Goal: Task Accomplishment & Management: Complete application form

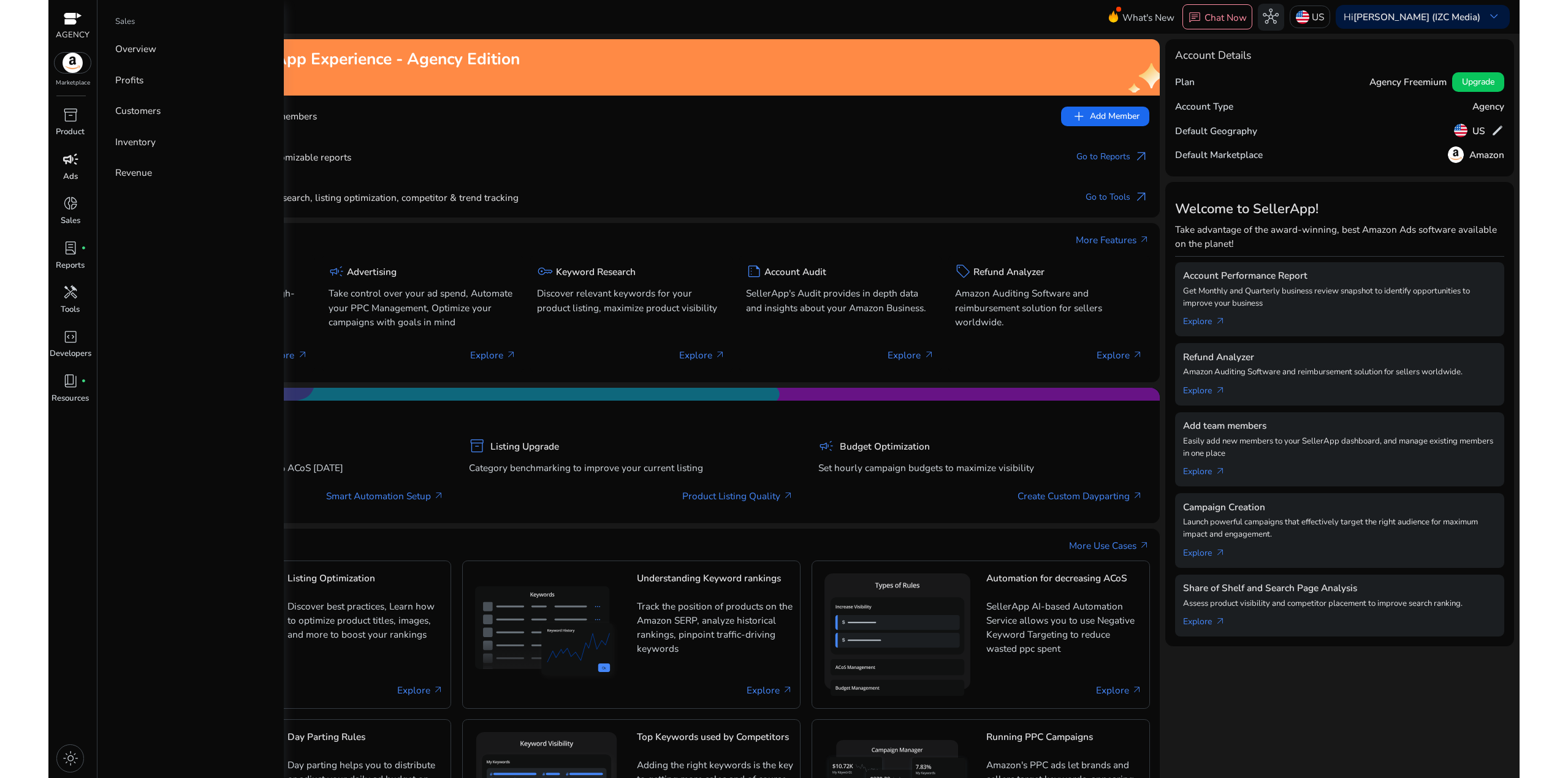
click at [72, 165] on span "campaign" at bounding box center [70, 159] width 16 height 16
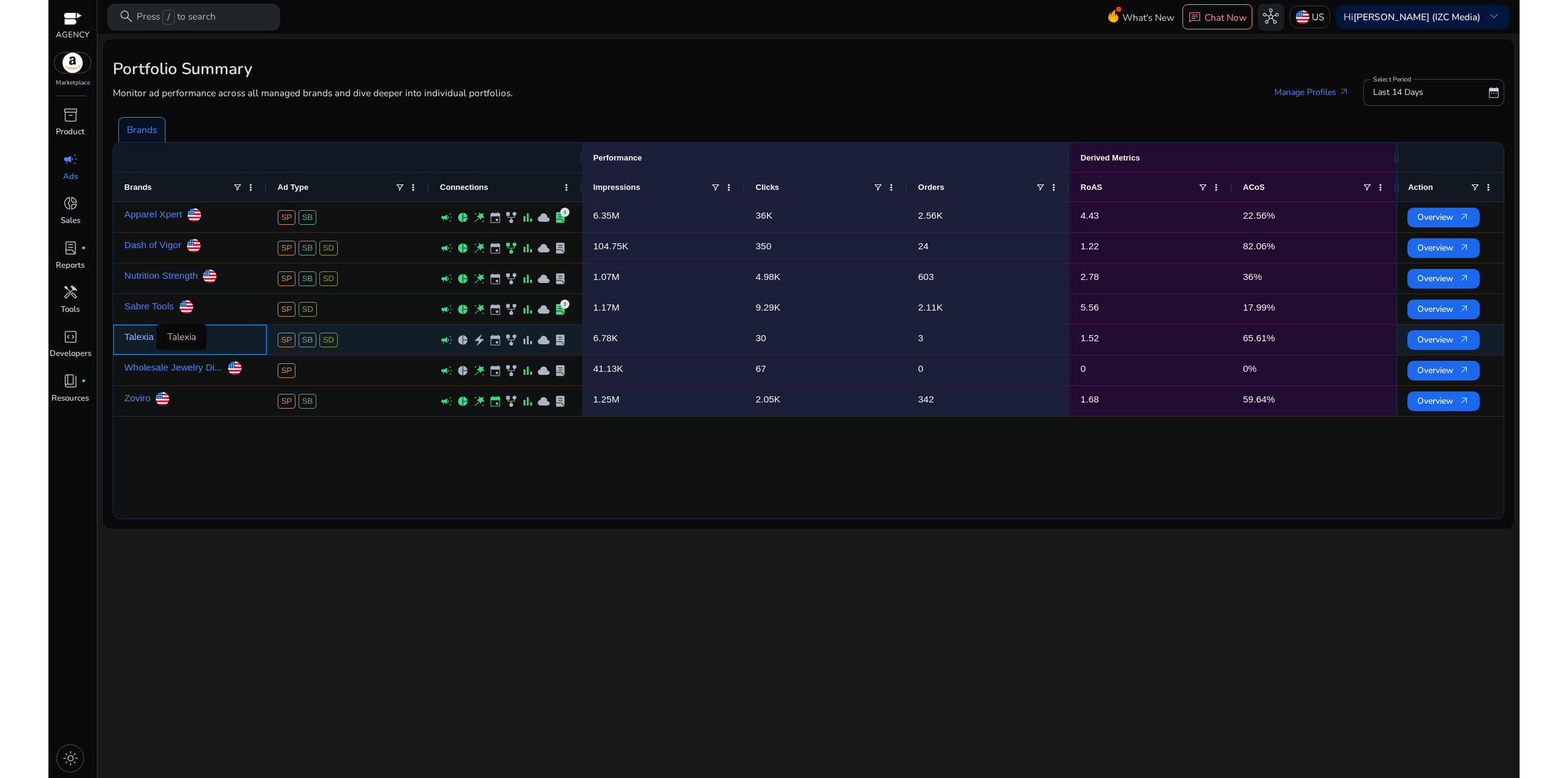
click at [136, 334] on link "Talexia" at bounding box center [139, 337] width 29 height 24
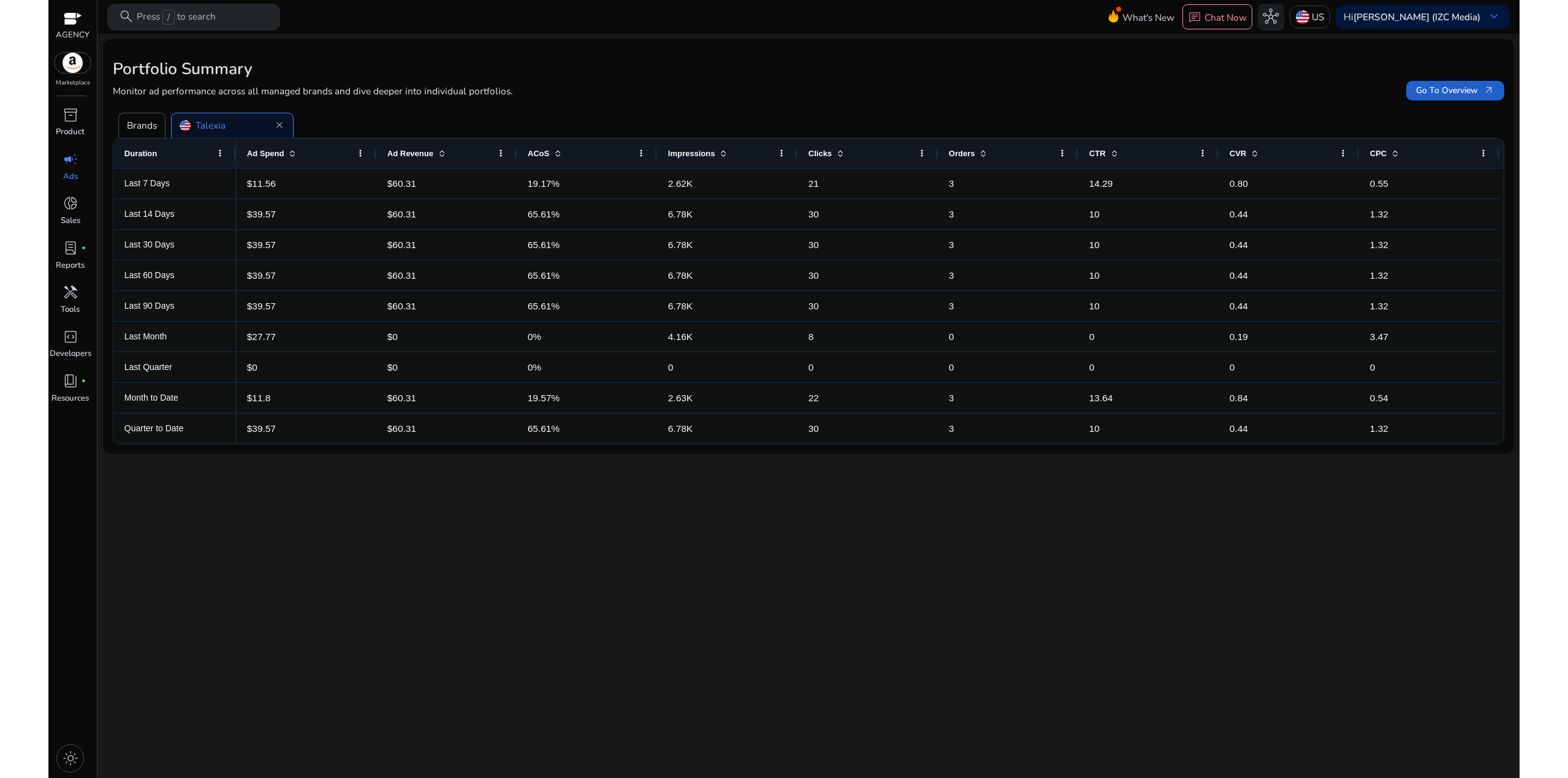
click at [1466, 95] on span "Go To Overview arrow_outward" at bounding box center [1455, 90] width 78 height 13
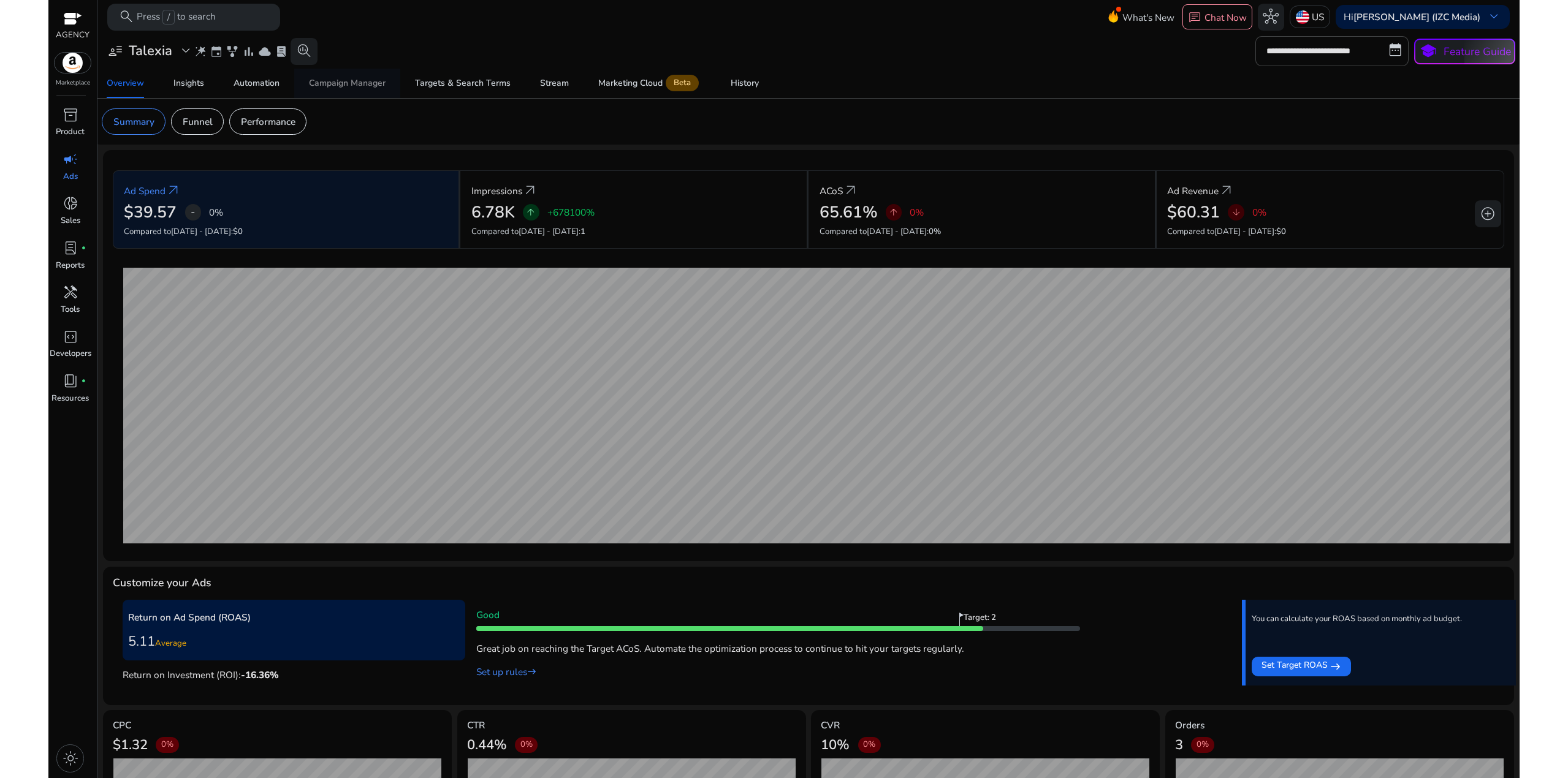
click at [349, 79] on div "Campaign Manager" at bounding box center [347, 83] width 77 height 9
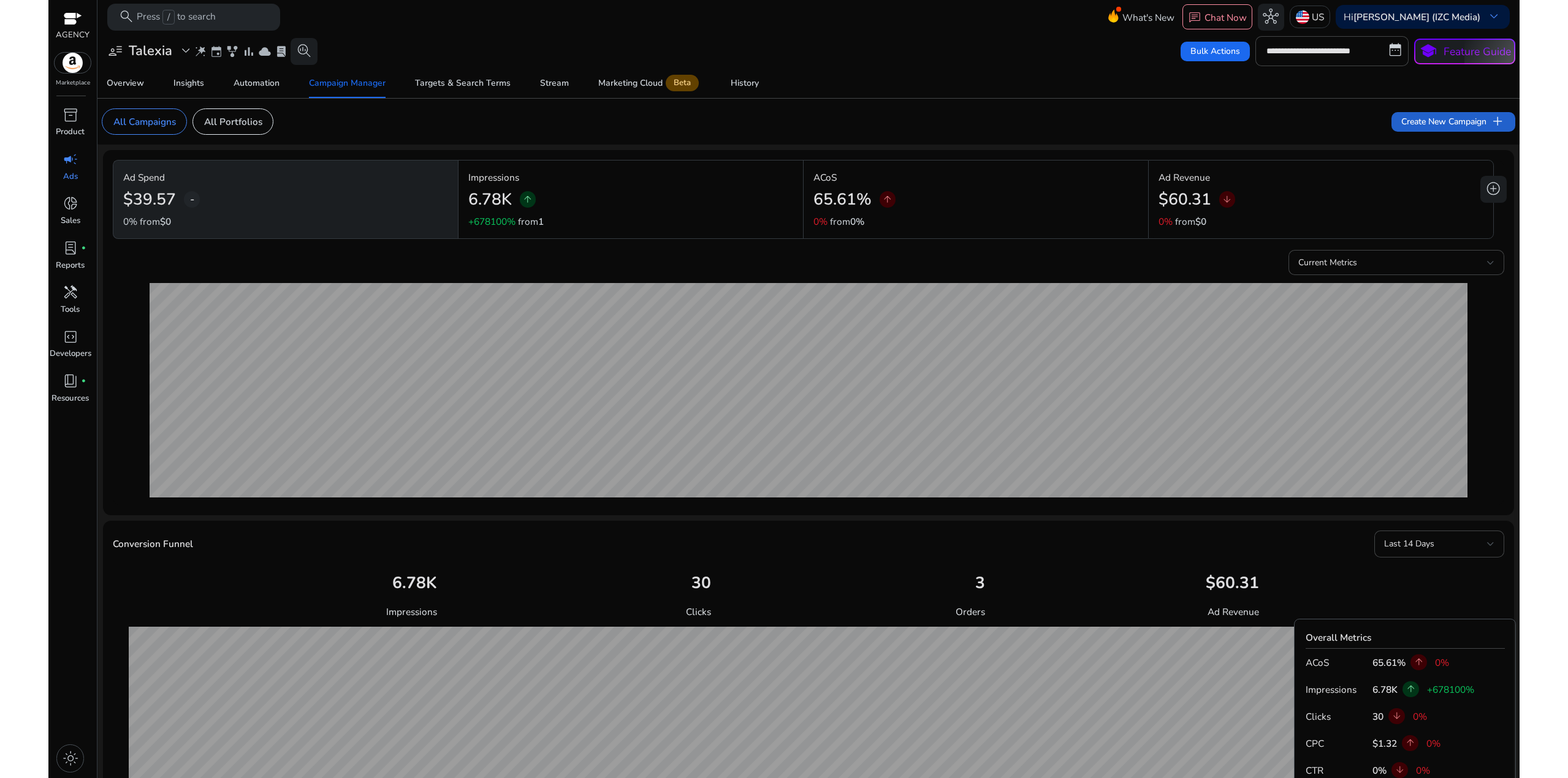
click at [1438, 119] on span "Create New Campaign add" at bounding box center [1453, 121] width 104 height 16
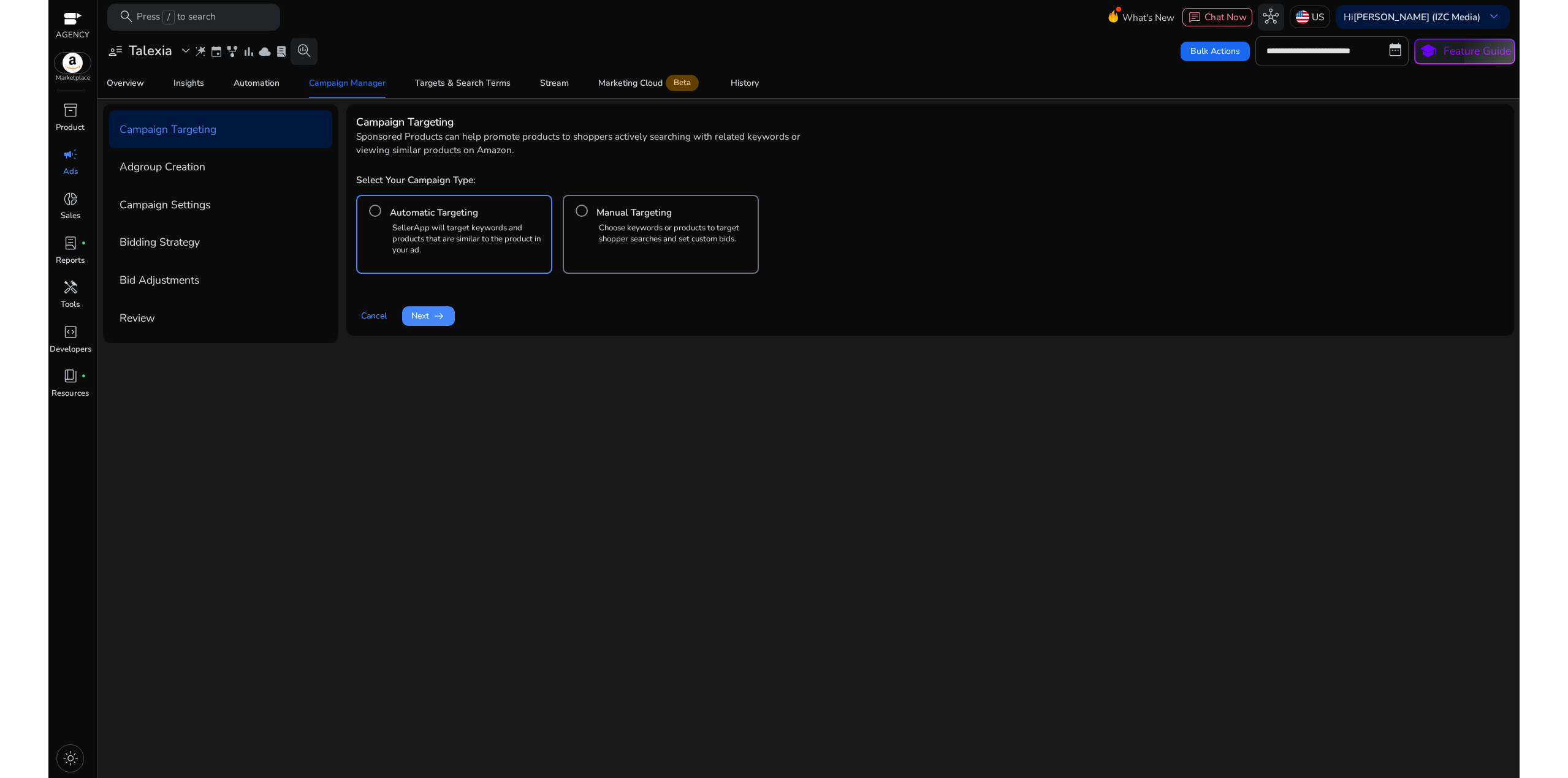
click at [668, 226] on p "Choose keywords or products to target shopper searches and set custom bids." at bounding box center [676, 233] width 153 height 22
click at [425, 312] on span "Next arrow_right_alt" at bounding box center [428, 316] width 34 height 13
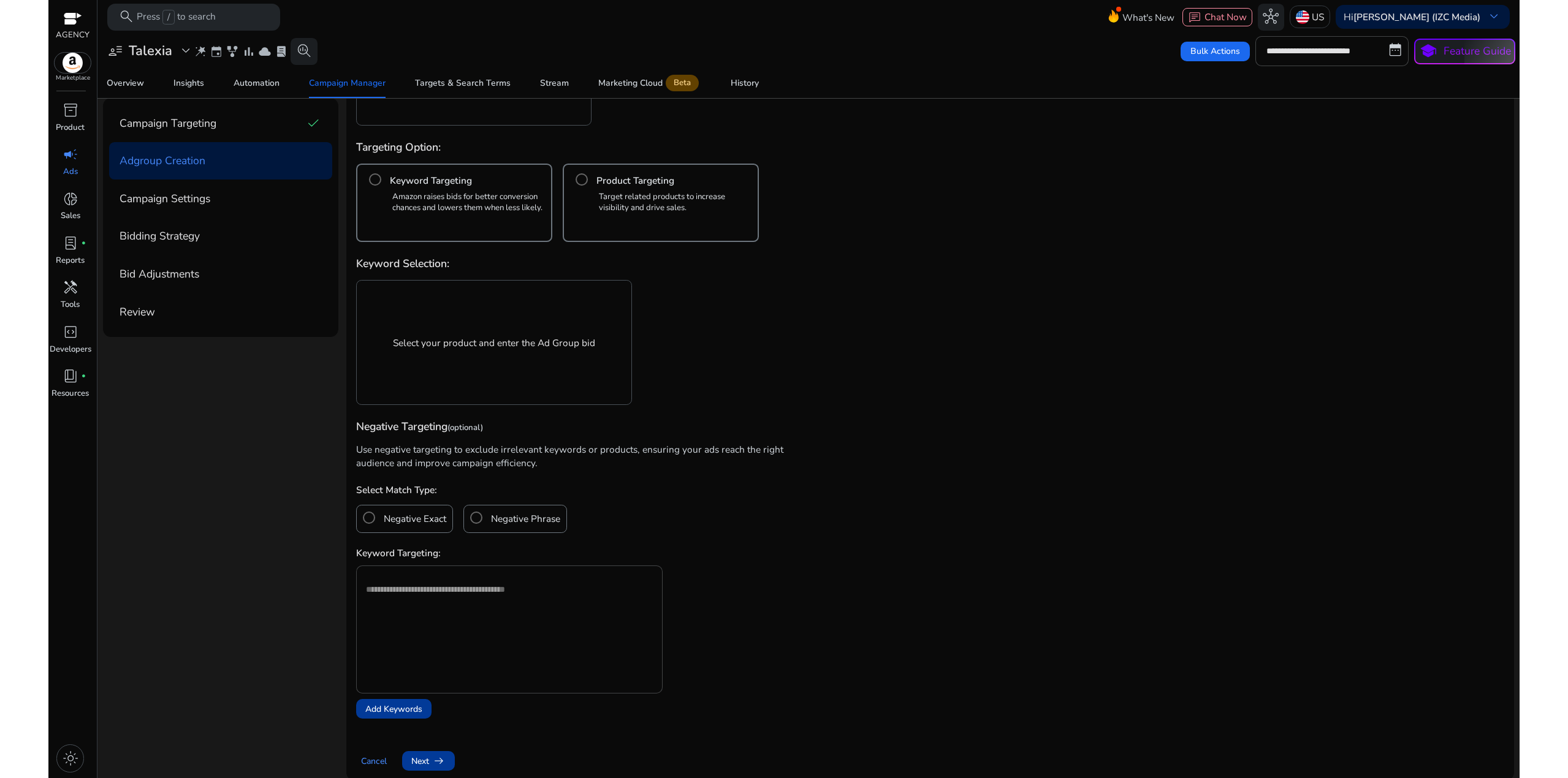
scroll to position [409, 0]
click at [501, 187] on div "Keyword Targeting" at bounding box center [454, 176] width 182 height 25
click at [472, 356] on div "Select your product and enter the Ad Group bid" at bounding box center [494, 339] width 258 height 108
click at [453, 294] on div "Select your product and enter the Ad Group bid" at bounding box center [494, 339] width 258 height 108
drag, startPoint x: 418, startPoint y: 389, endPoint x: 418, endPoint y: 360, distance: 29.0
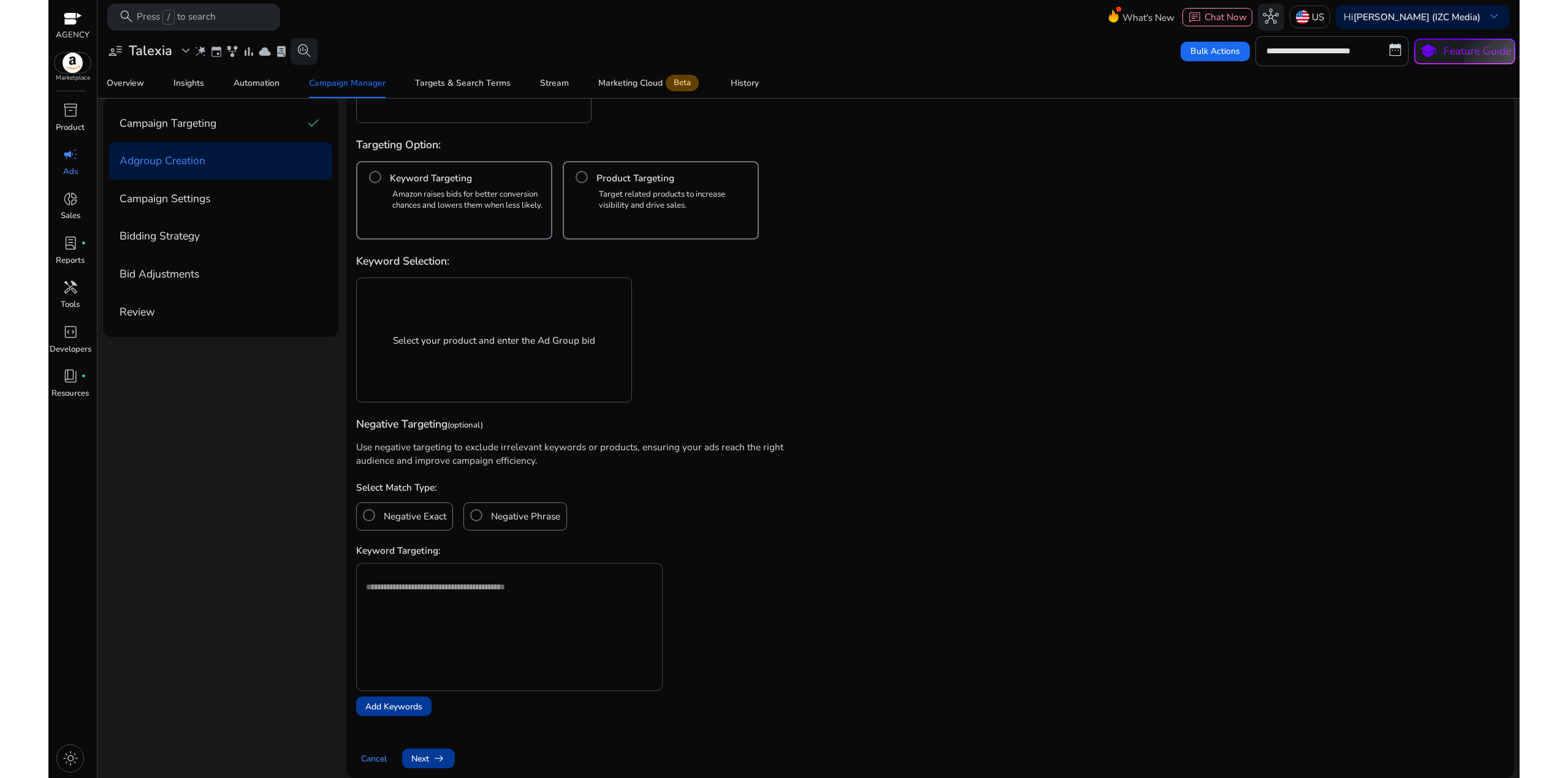
click at [418, 389] on div "Select your product and enter the Ad Group bid" at bounding box center [494, 339] width 258 height 108
click at [419, 339] on p "Select your product and enter the Ad Group bid" at bounding box center [494, 340] width 203 height 14
click at [442, 176] on h4 "Keyword Targeting" at bounding box center [431, 178] width 82 height 13
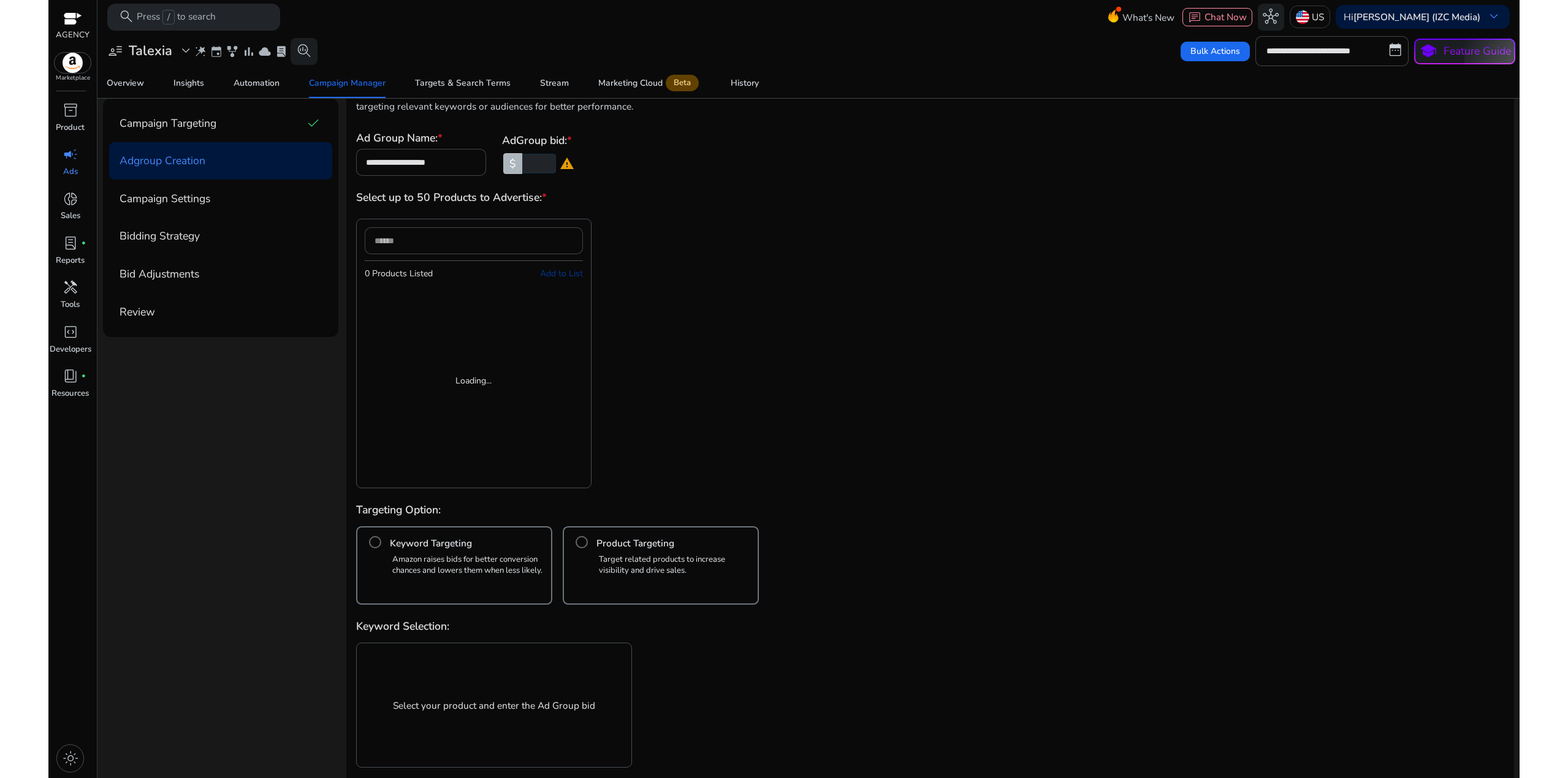
scroll to position [0, 0]
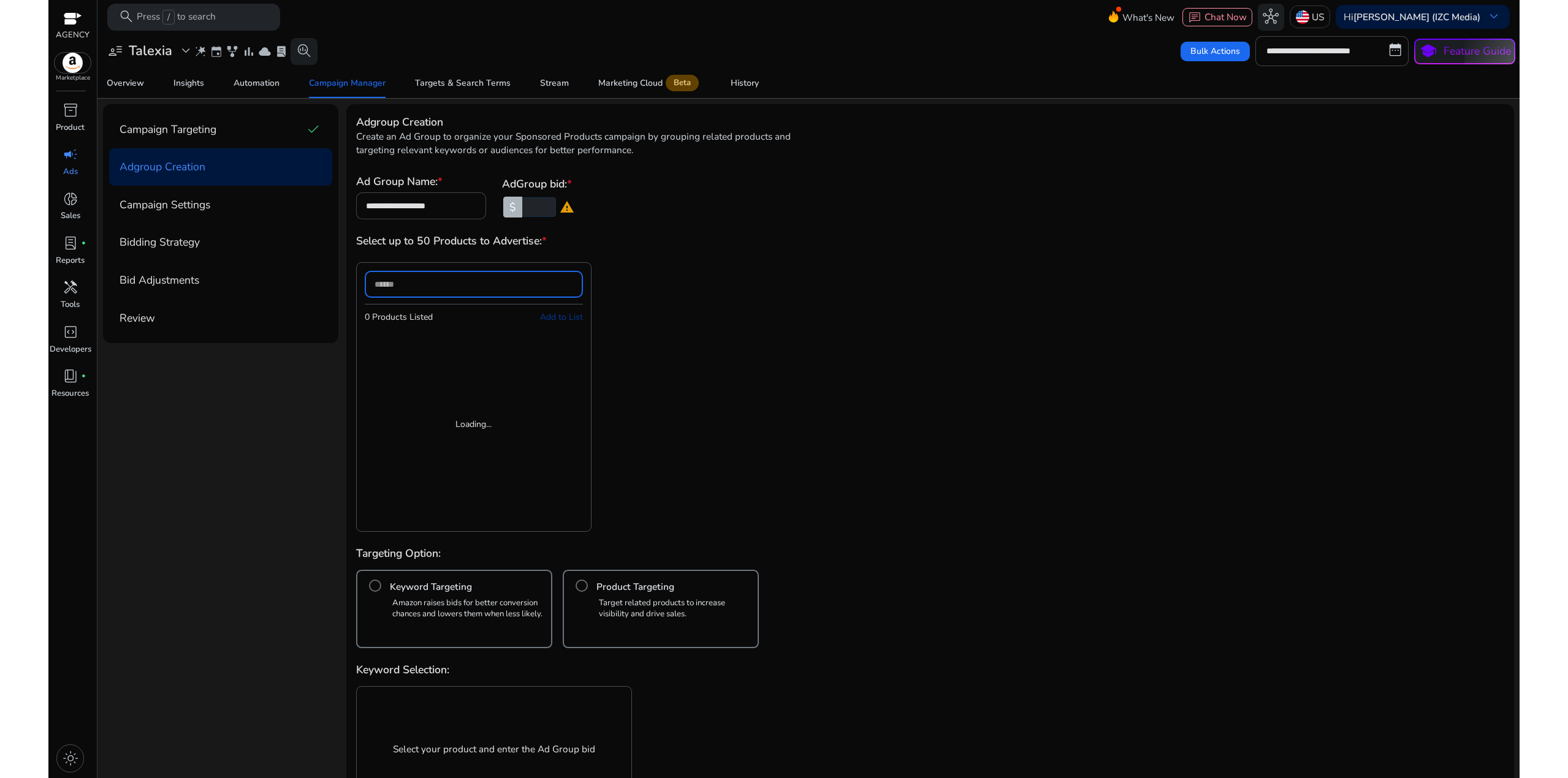
click at [441, 285] on input at bounding box center [474, 284] width 199 height 13
click at [628, 270] on div "0 Products Listed Add to List Loading..." at bounding box center [591, 397] width 471 height 270
click at [536, 217] on div "**********" at bounding box center [930, 197] width 1148 height 46
click at [652, 232] on form "**********" at bounding box center [930, 619] width 1148 height 1011
click at [487, 284] on input at bounding box center [474, 284] width 199 height 13
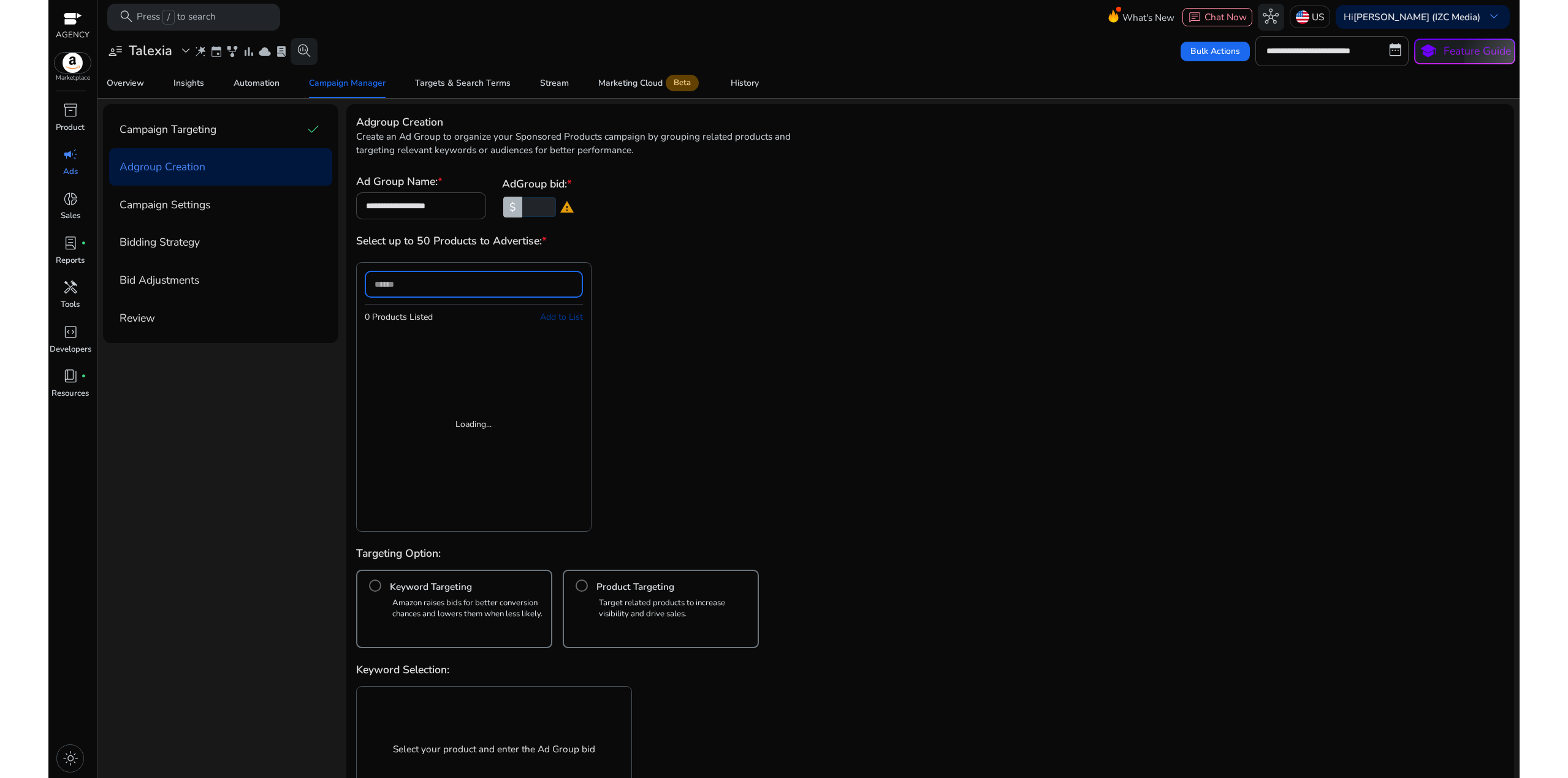
type input "*"
drag, startPoint x: 487, startPoint y: 284, endPoint x: 258, endPoint y: 294, distance: 229.2
click at [258, 294] on div "**********" at bounding box center [808, 645] width 1411 height 1082
click at [772, 282] on div "0 Products Listed Add to List Loading..." at bounding box center [591, 397] width 471 height 270
click at [190, 208] on span "Campaign Settings" at bounding box center [165, 204] width 91 height 16
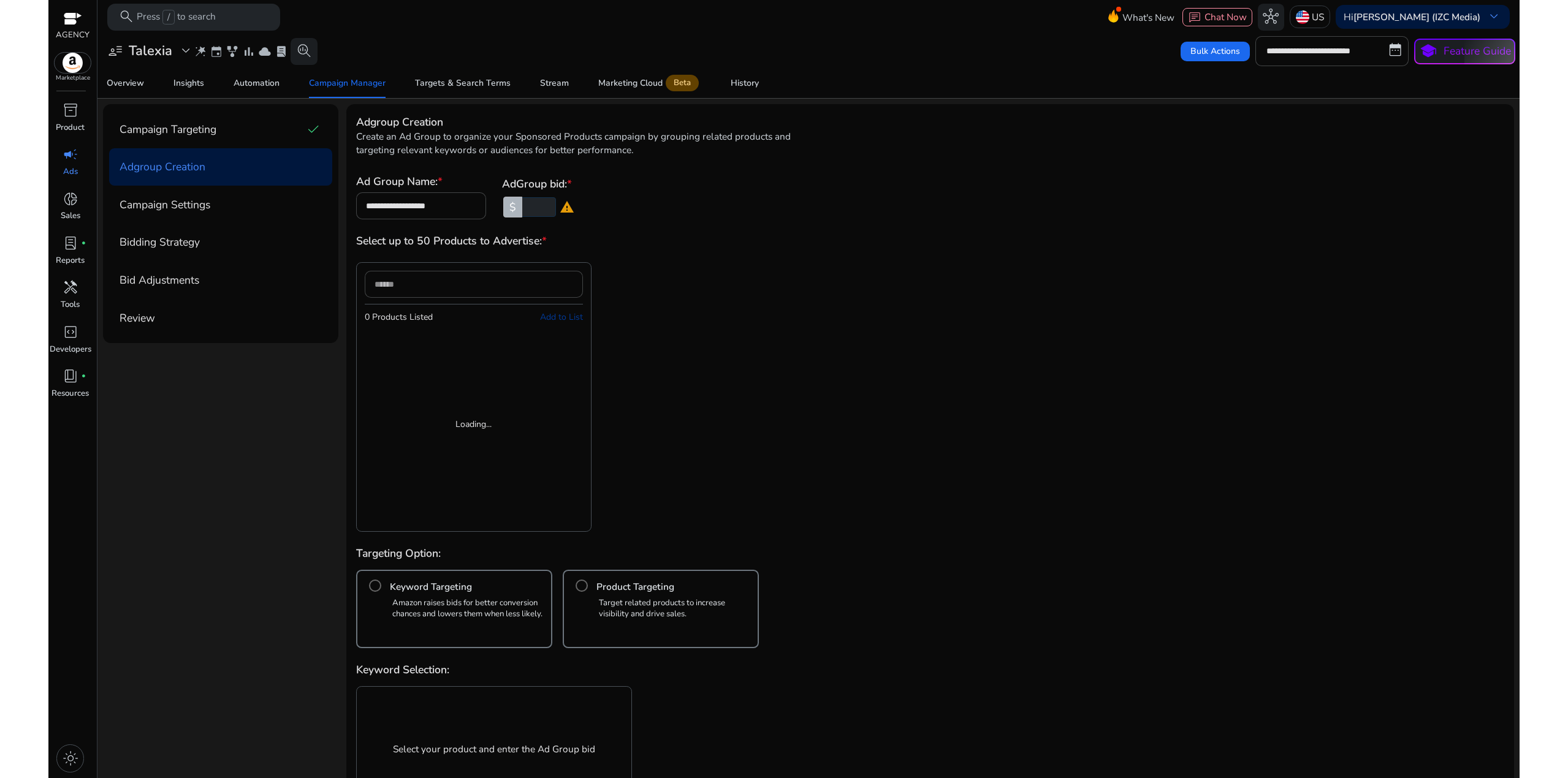
click at [178, 134] on span "Campaign Targeting" at bounding box center [168, 129] width 97 height 16
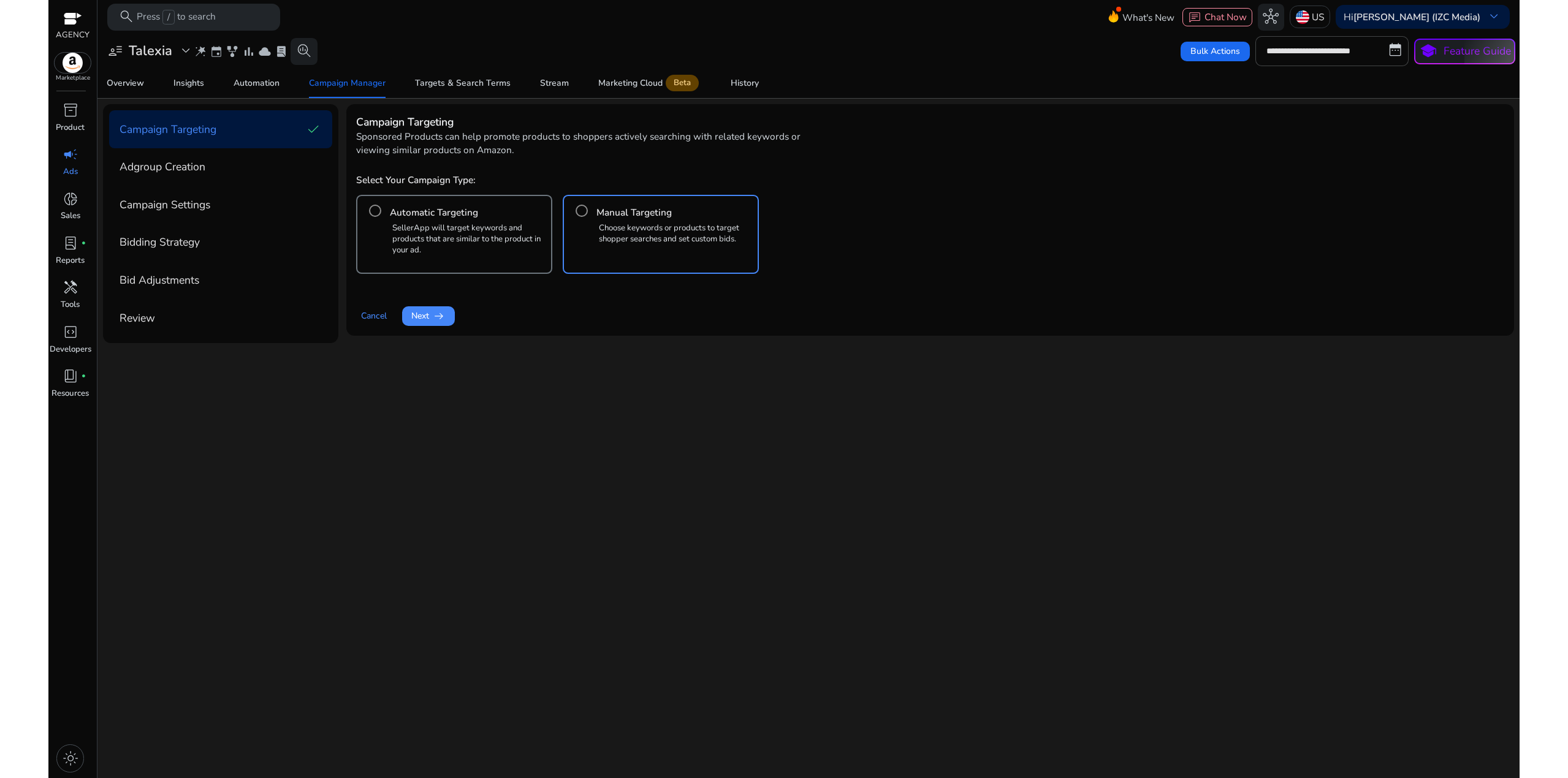
click at [168, 173] on span "Adgroup Creation" at bounding box center [162, 166] width 86 height 16
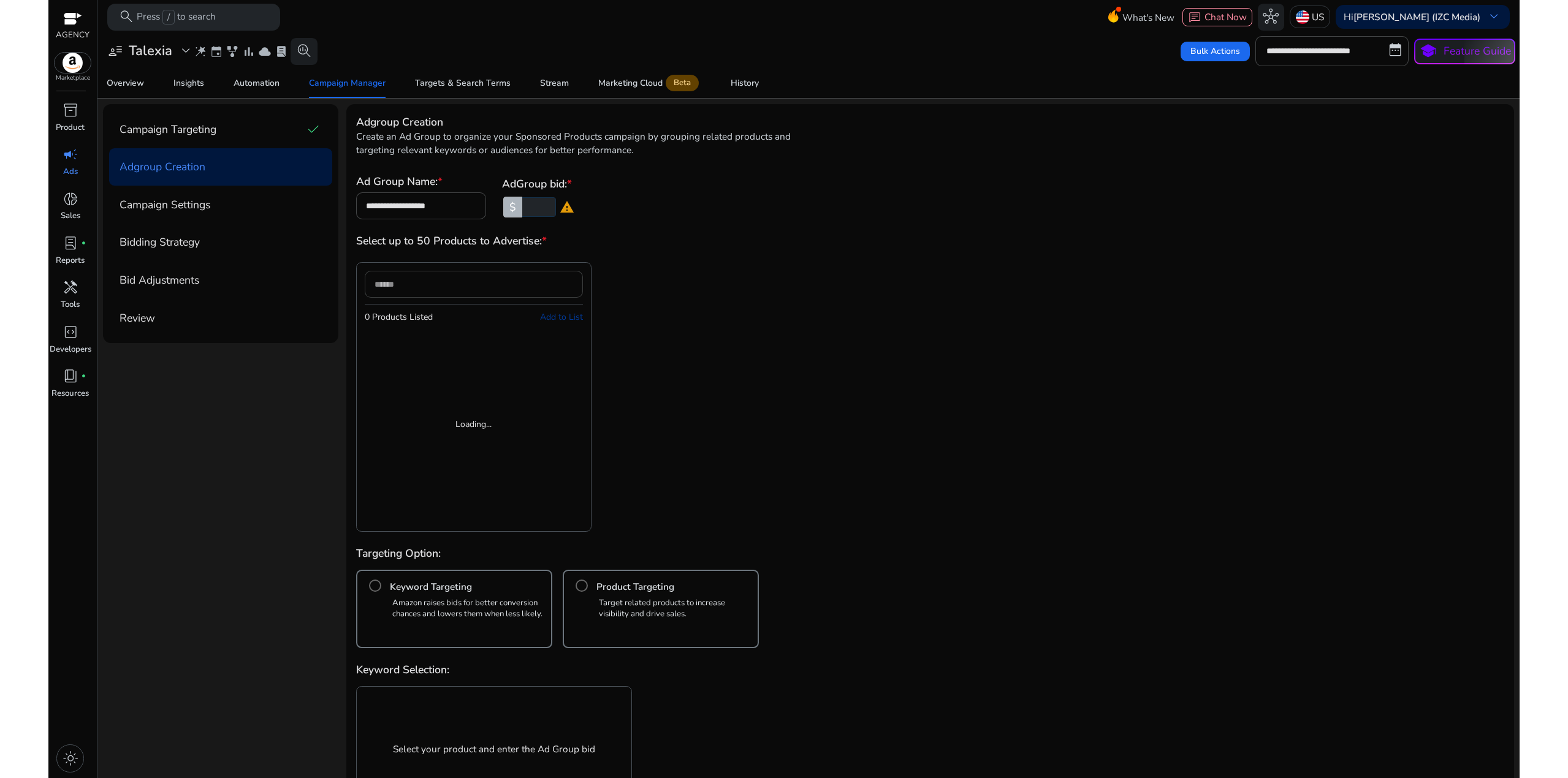
click at [394, 275] on div at bounding box center [474, 284] width 199 height 27
click at [556, 316] on span "Add to List" at bounding box center [562, 317] width 43 height 12
click at [185, 48] on span "expand_more" at bounding box center [185, 51] width 16 height 16
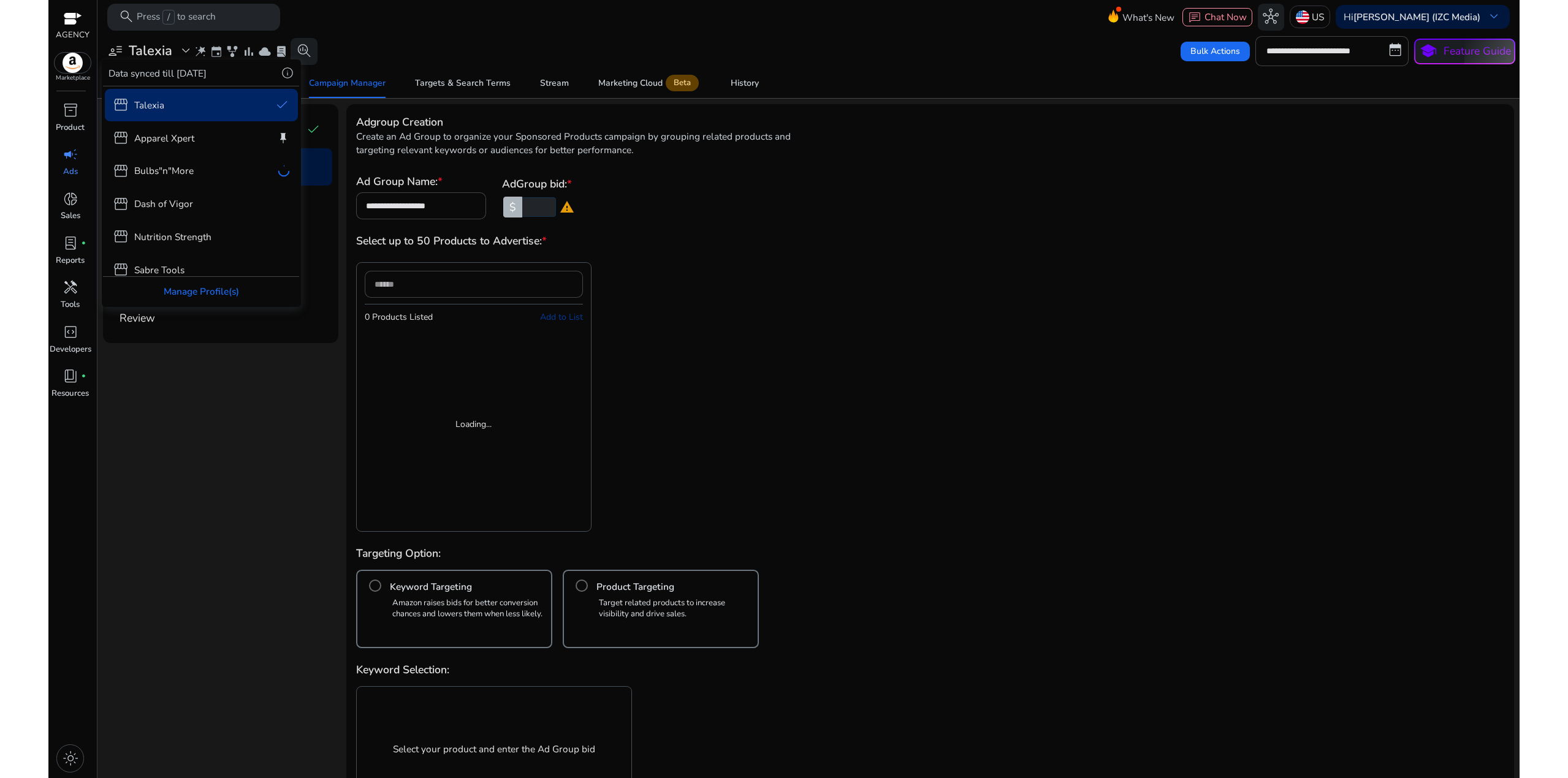
click at [191, 169] on div "storefront Talexia done storefront Apparel Xpert keep storefront Bulbs"n"More s…" at bounding box center [200, 220] width 196 height 267
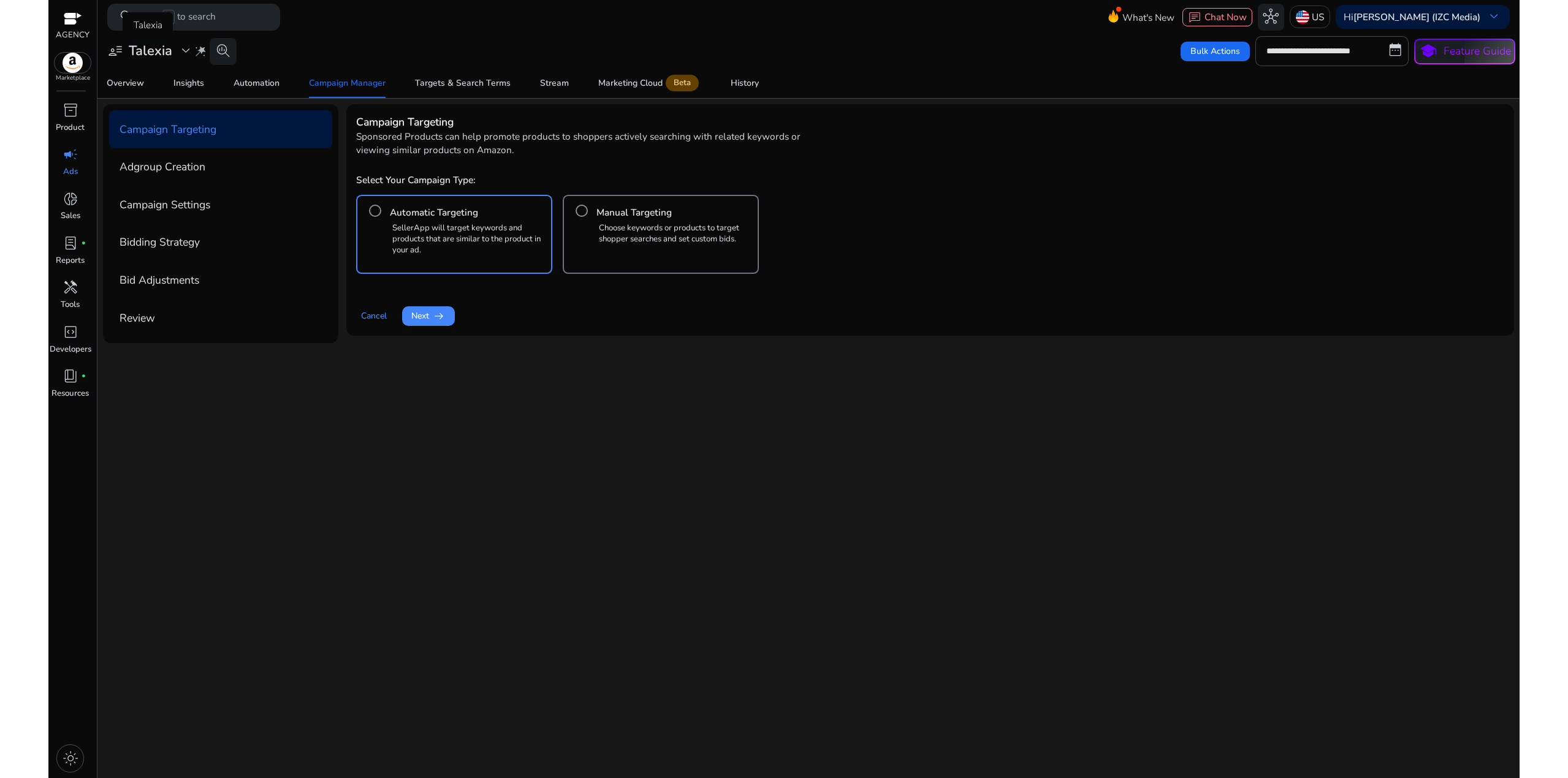
click at [171, 53] on h3 "Talexia" at bounding box center [150, 51] width 43 height 16
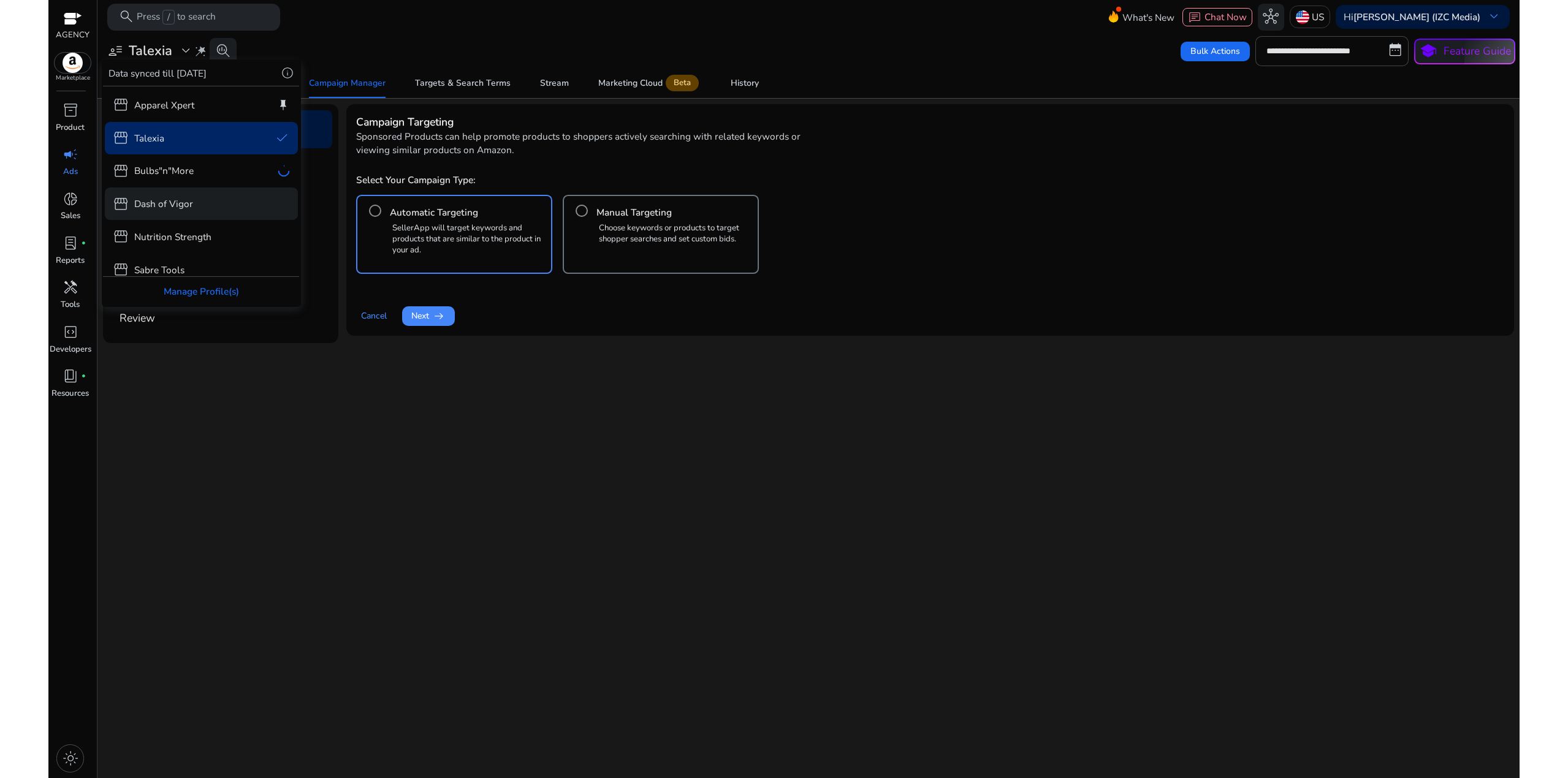
click at [171, 204] on p "Dash of Vigor" at bounding box center [163, 203] width 59 height 14
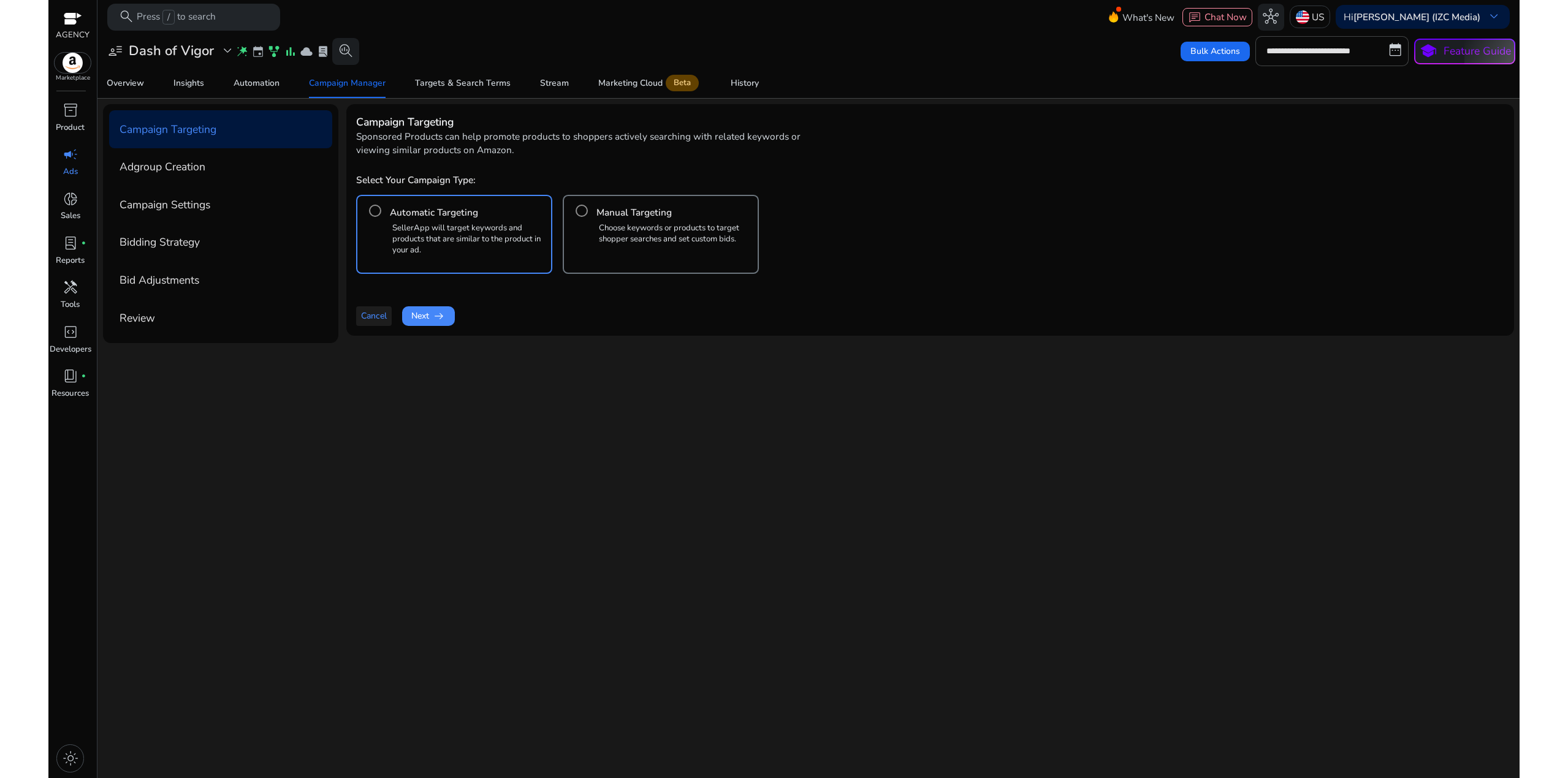
click at [369, 309] on span "Cancel" at bounding box center [374, 315] width 26 height 13
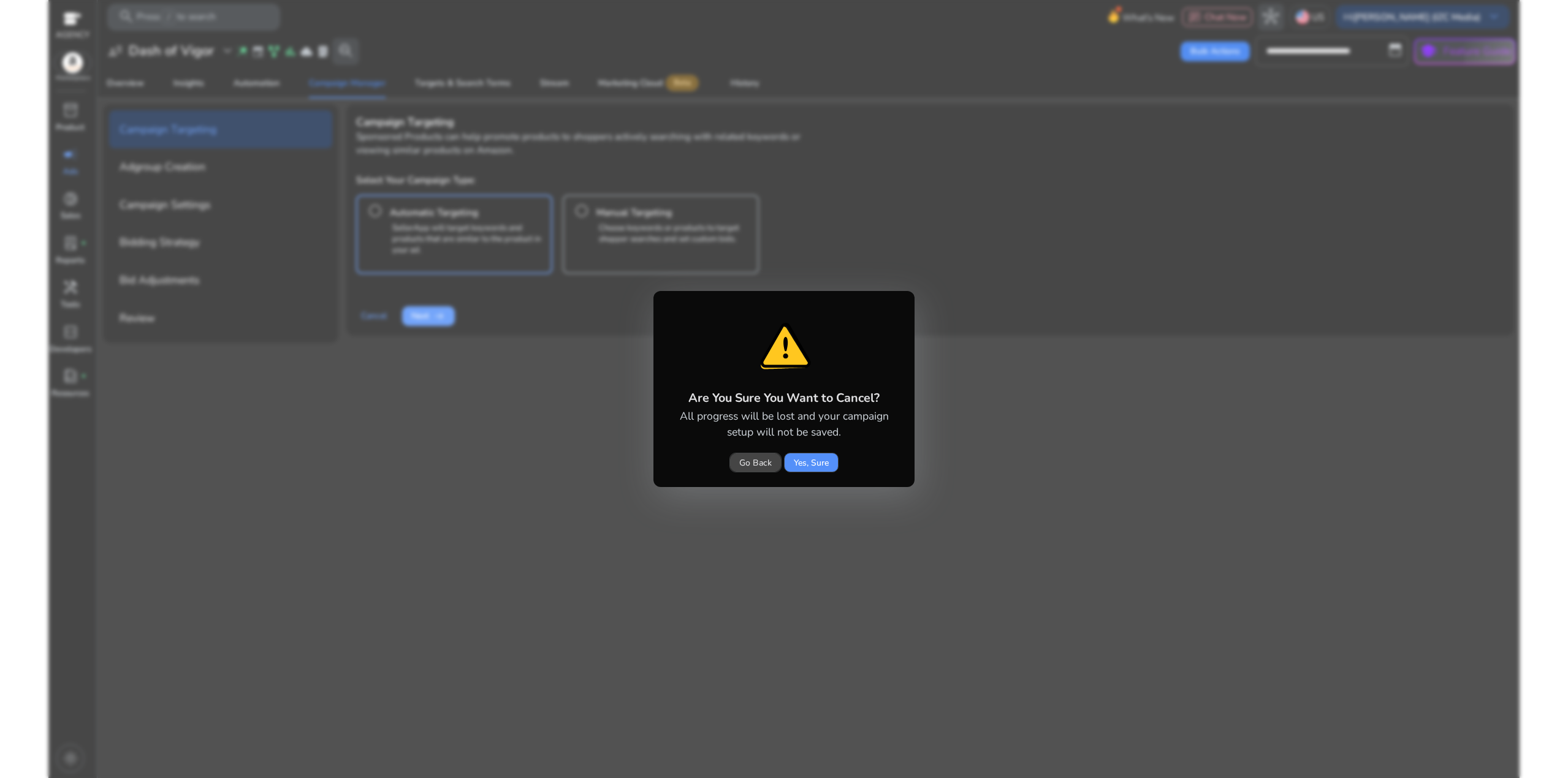
click at [831, 462] on span at bounding box center [811, 462] width 54 height 29
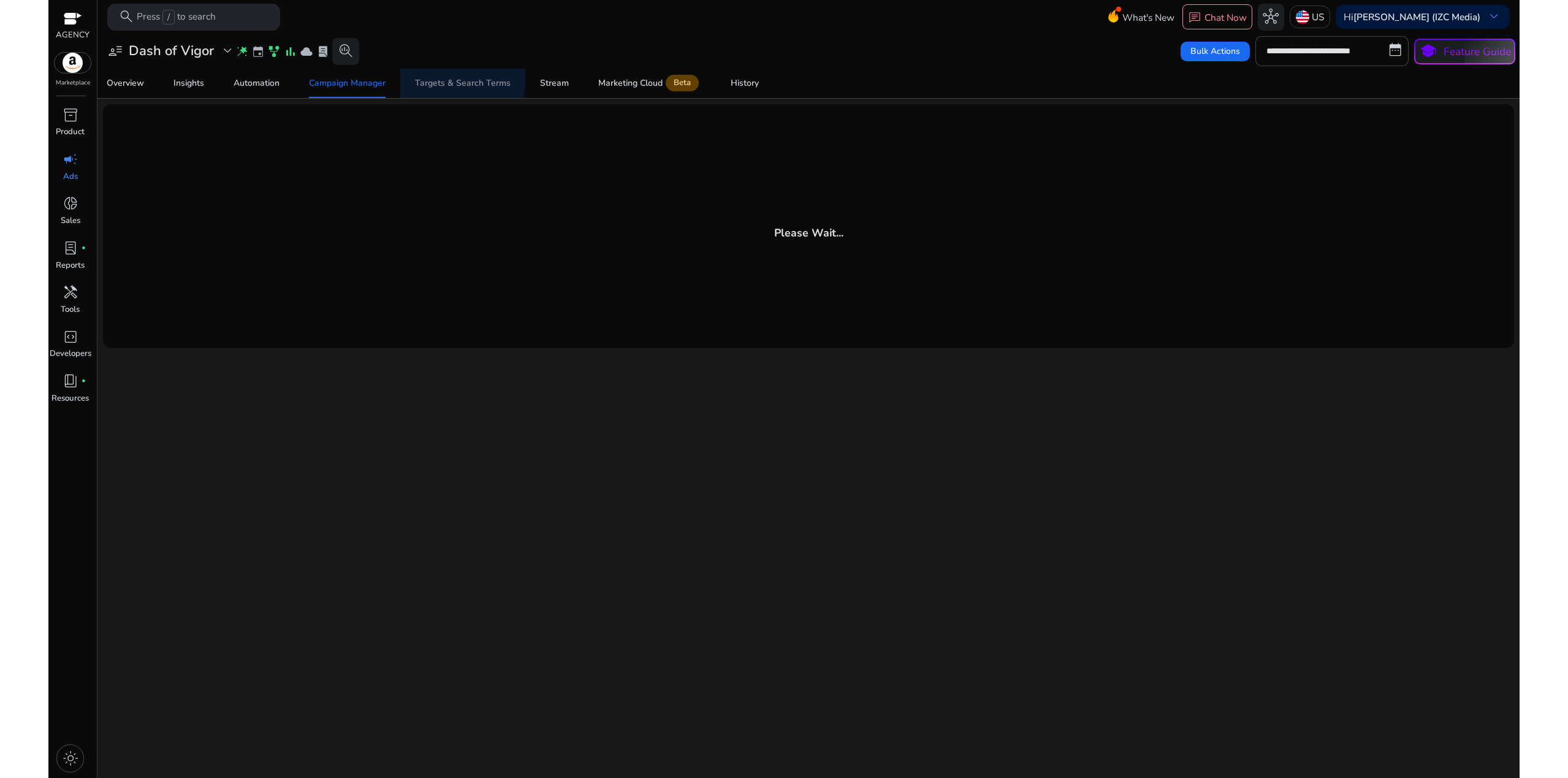
click at [445, 73] on span "Targets & Search Terms" at bounding box center [463, 83] width 95 height 29
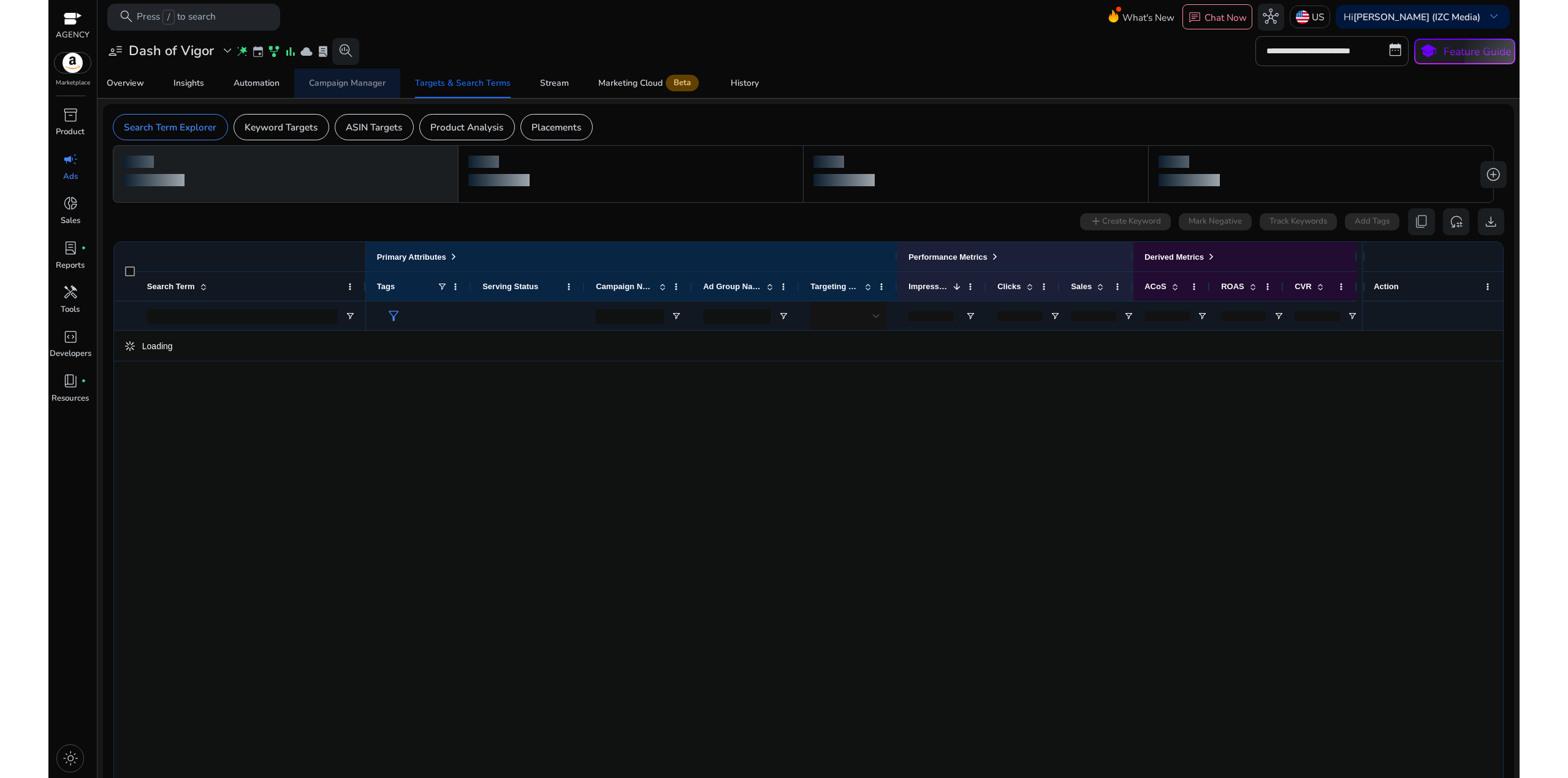
click at [337, 82] on div "Campaign Manager" at bounding box center [347, 83] width 77 height 9
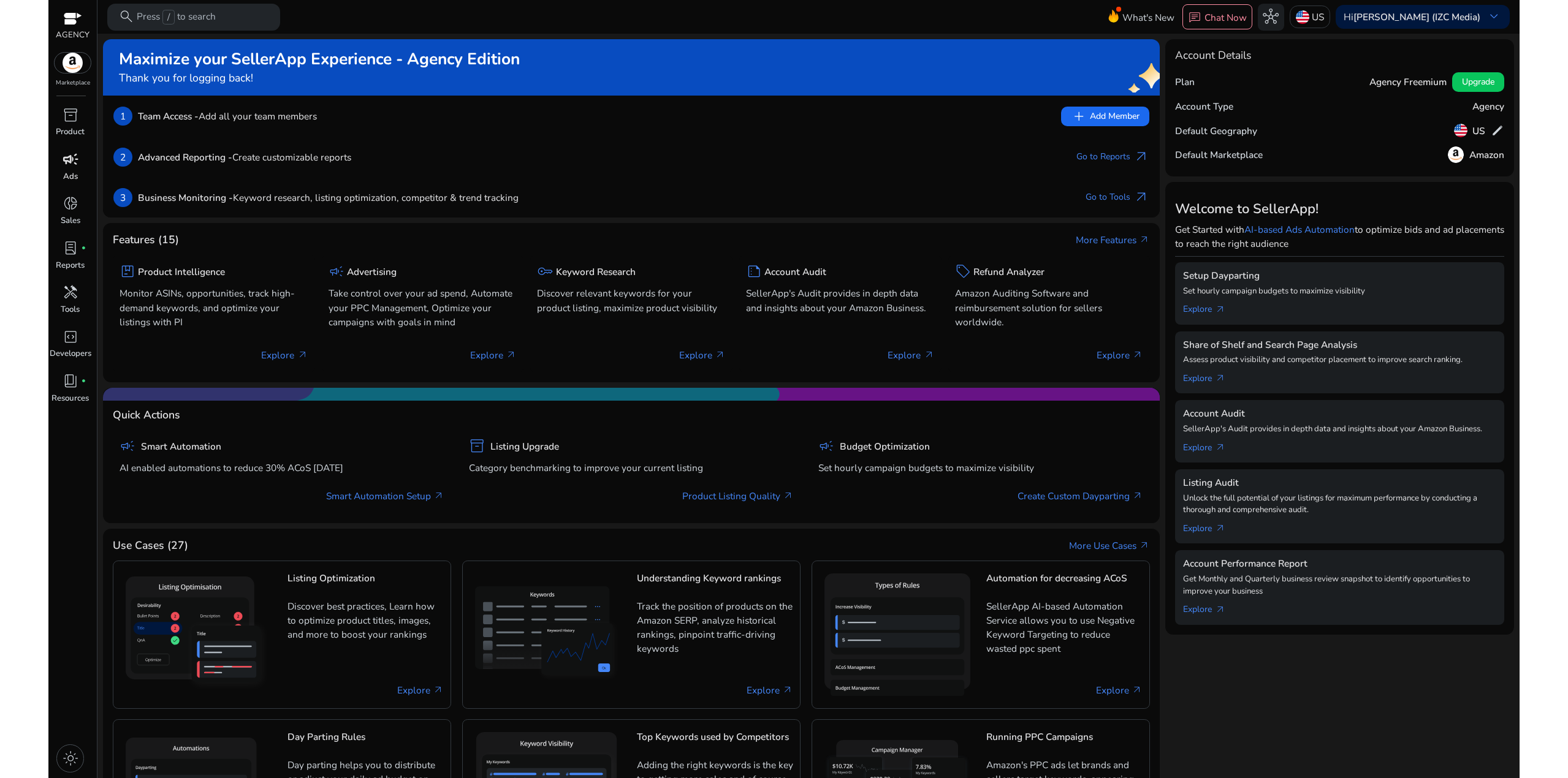
click at [71, 172] on p "Ads" at bounding box center [71, 177] width 15 height 12
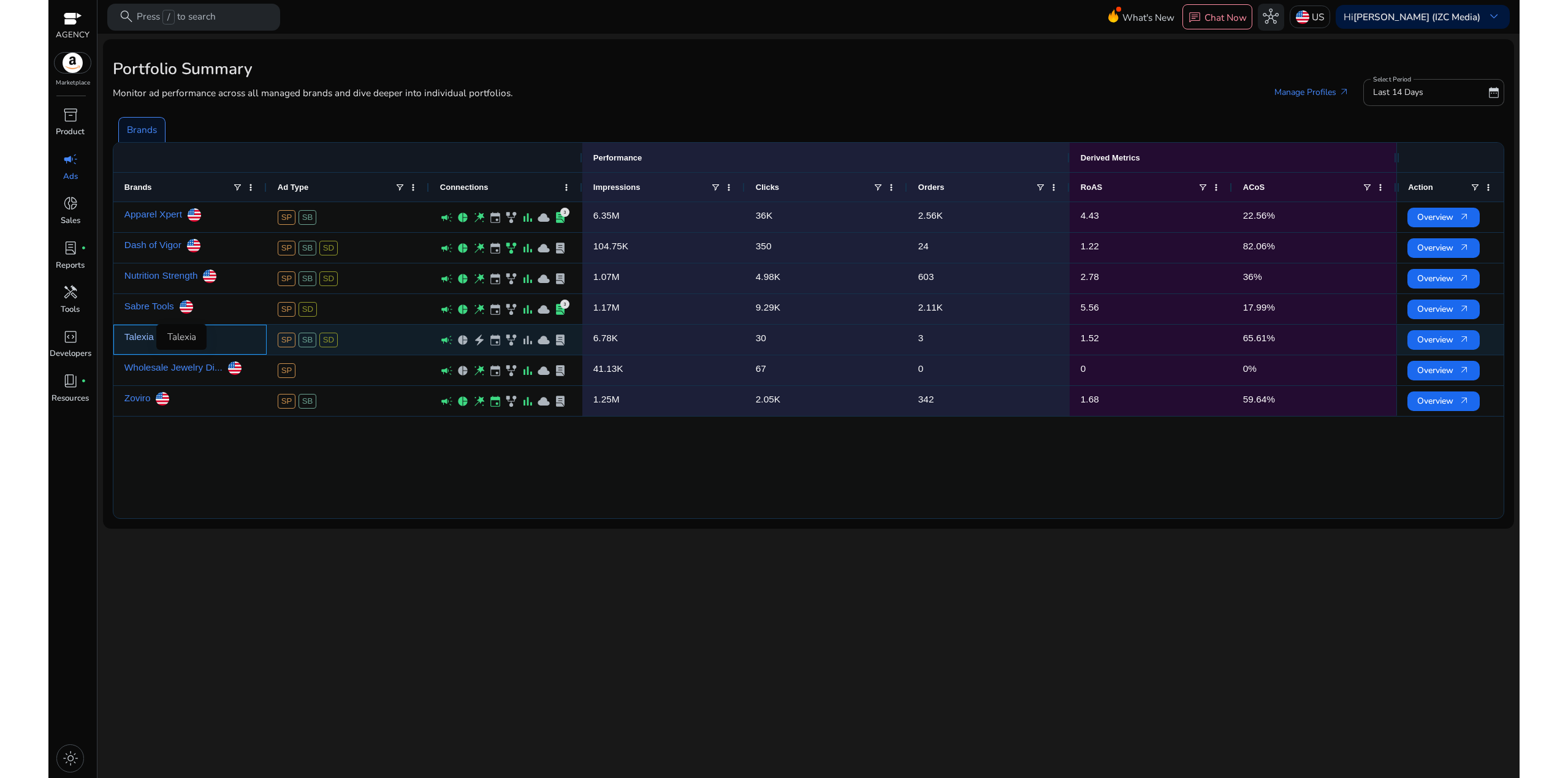
click at [145, 337] on link "Talexia" at bounding box center [139, 337] width 29 height 24
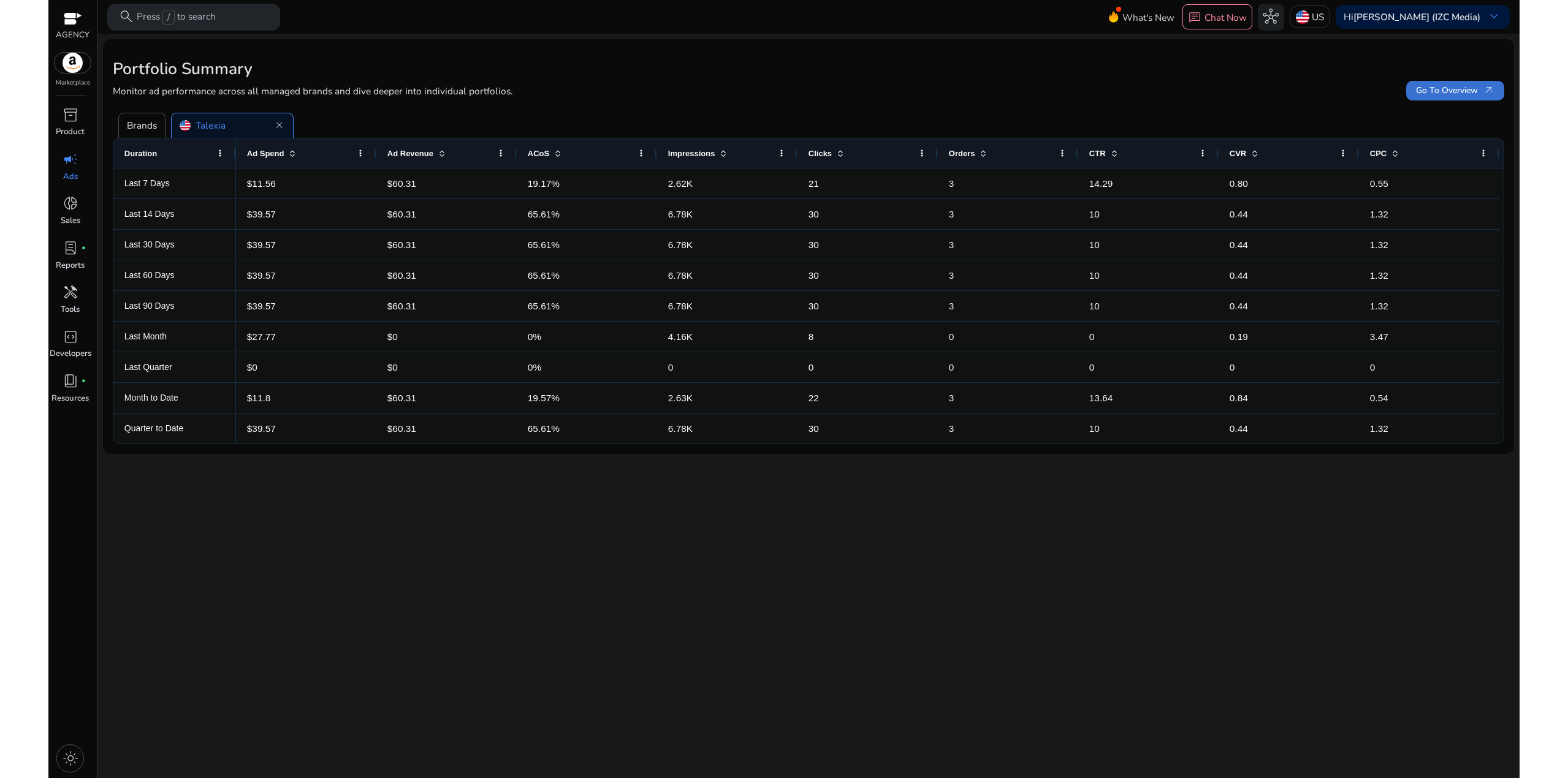
click at [1429, 86] on span "Go To Overview arrow_outward" at bounding box center [1455, 90] width 78 height 13
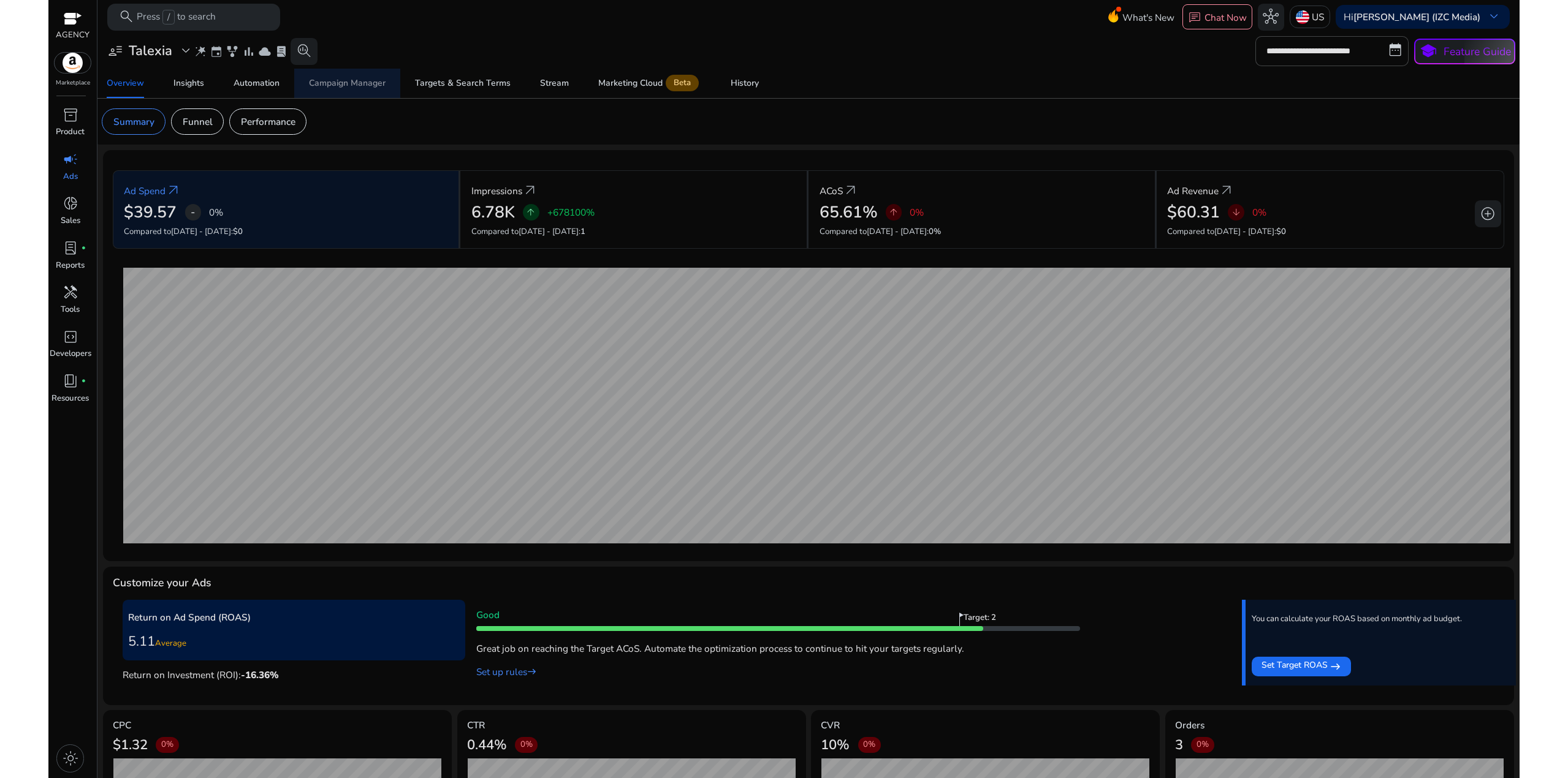
click at [337, 80] on div "Campaign Manager" at bounding box center [347, 83] width 77 height 9
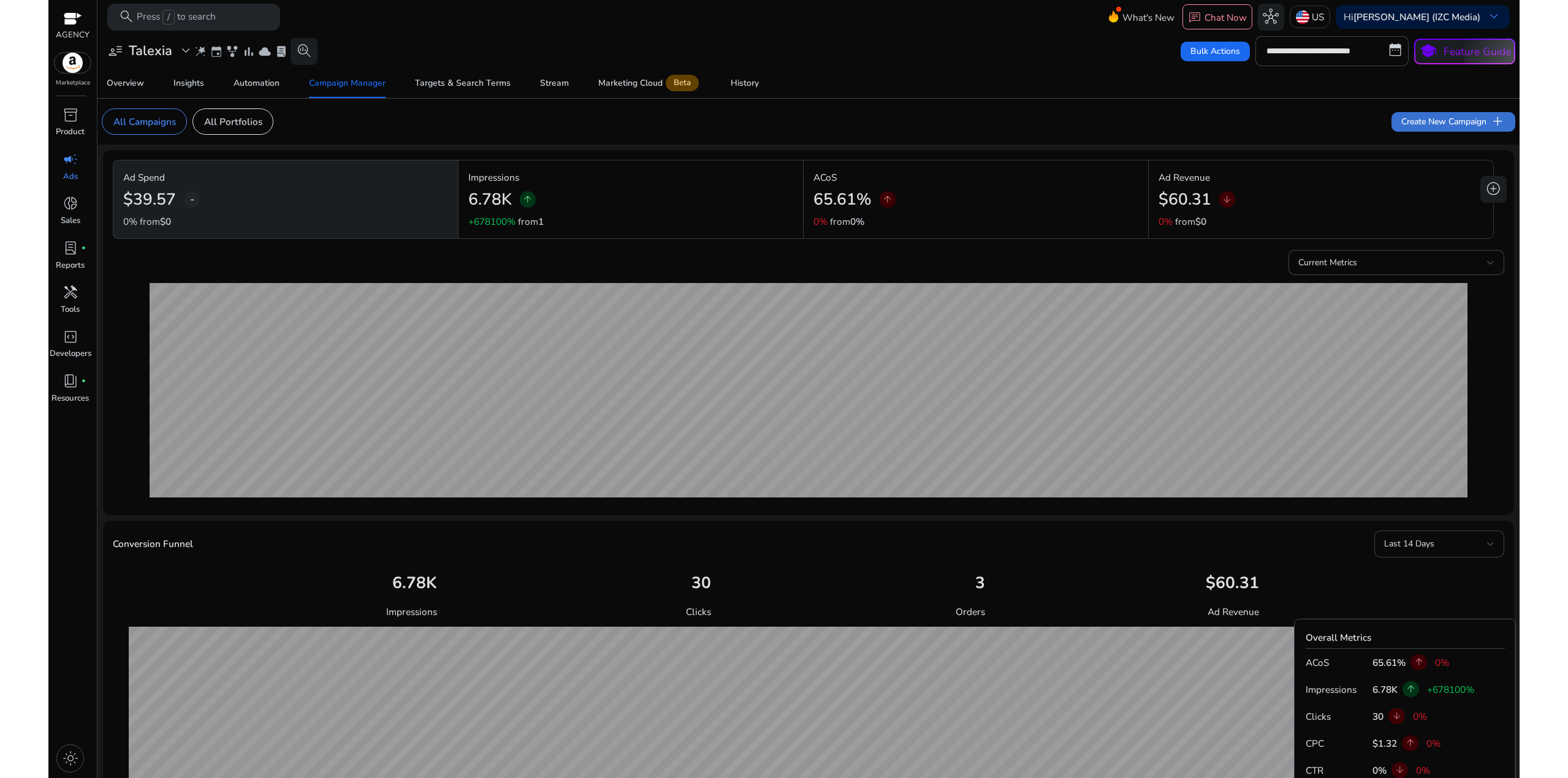
click at [1434, 118] on span "Create New Campaign add" at bounding box center [1453, 121] width 104 height 16
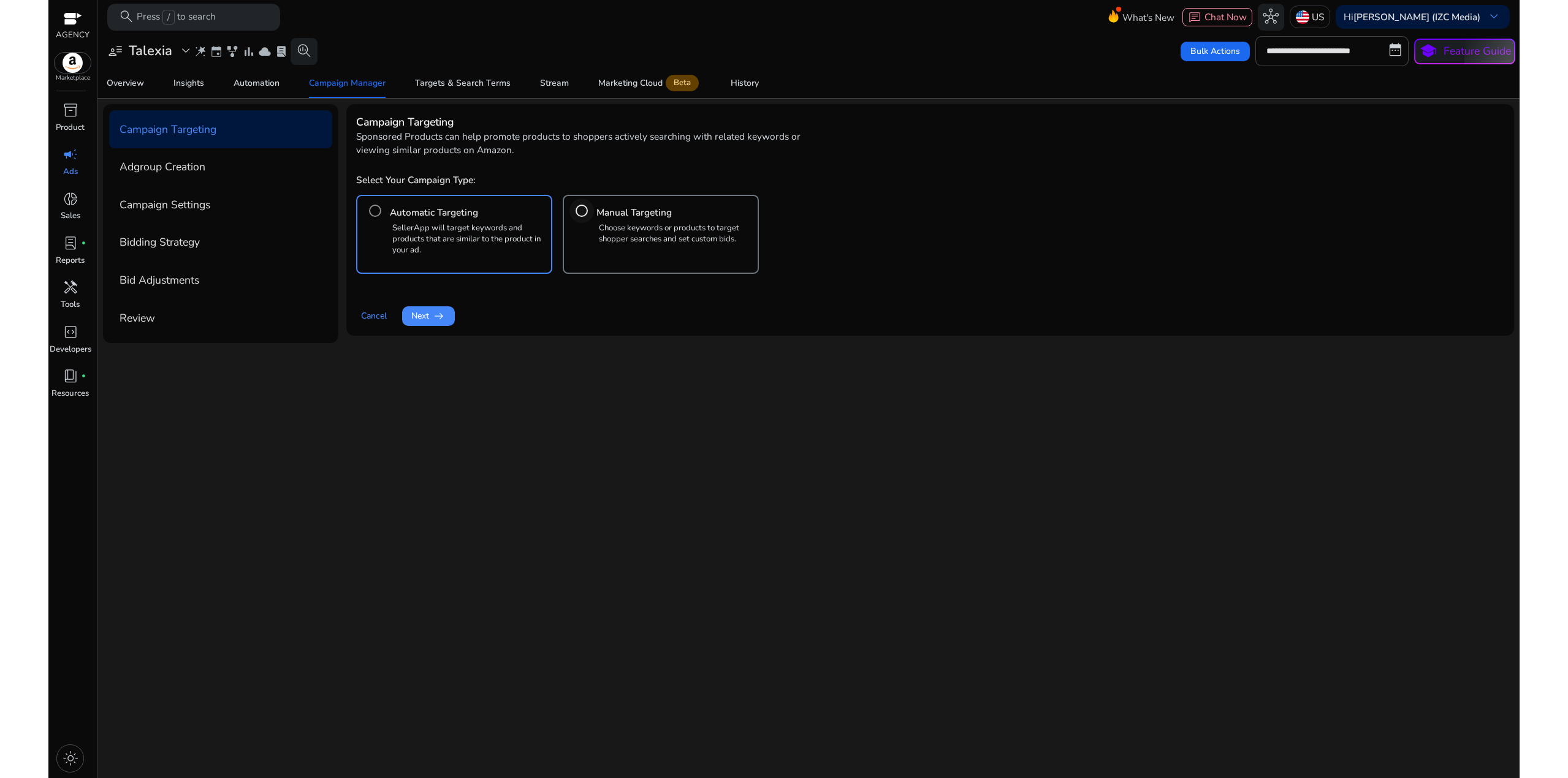
click at [583, 196] on div at bounding box center [581, 210] width 29 height 29
